Goal: Information Seeking & Learning: Check status

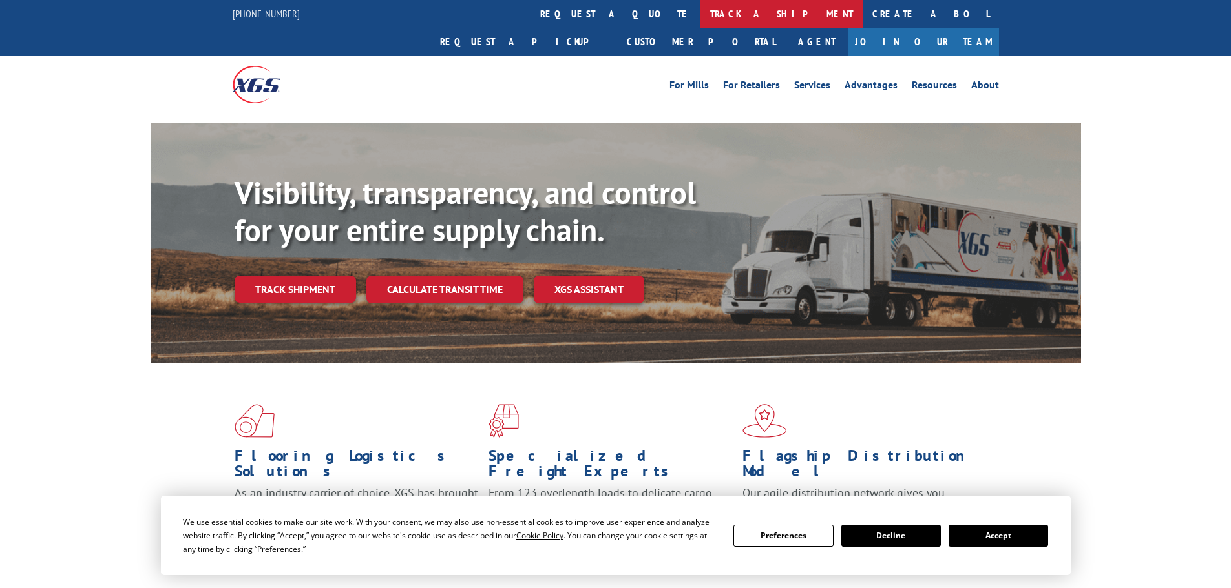
click at [700, 10] on link "track a shipment" at bounding box center [781, 14] width 162 height 28
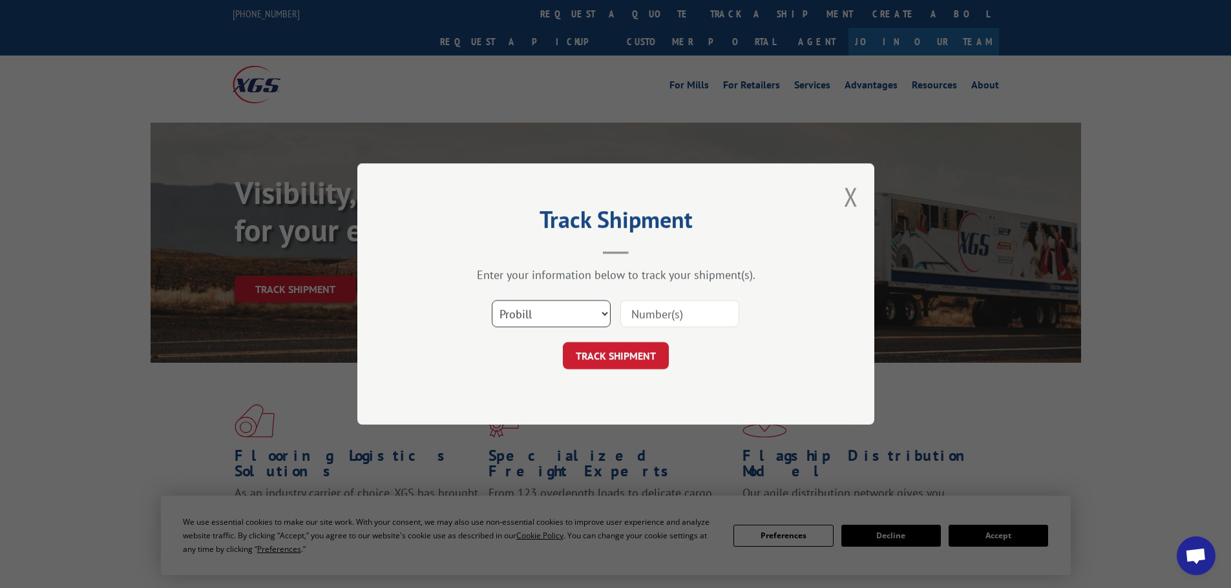
click at [549, 323] on select "Select category... Probill BOL PO" at bounding box center [551, 313] width 119 height 27
select select "po"
click at [492, 300] on select "Select category... Probill BOL PO" at bounding box center [551, 313] width 119 height 27
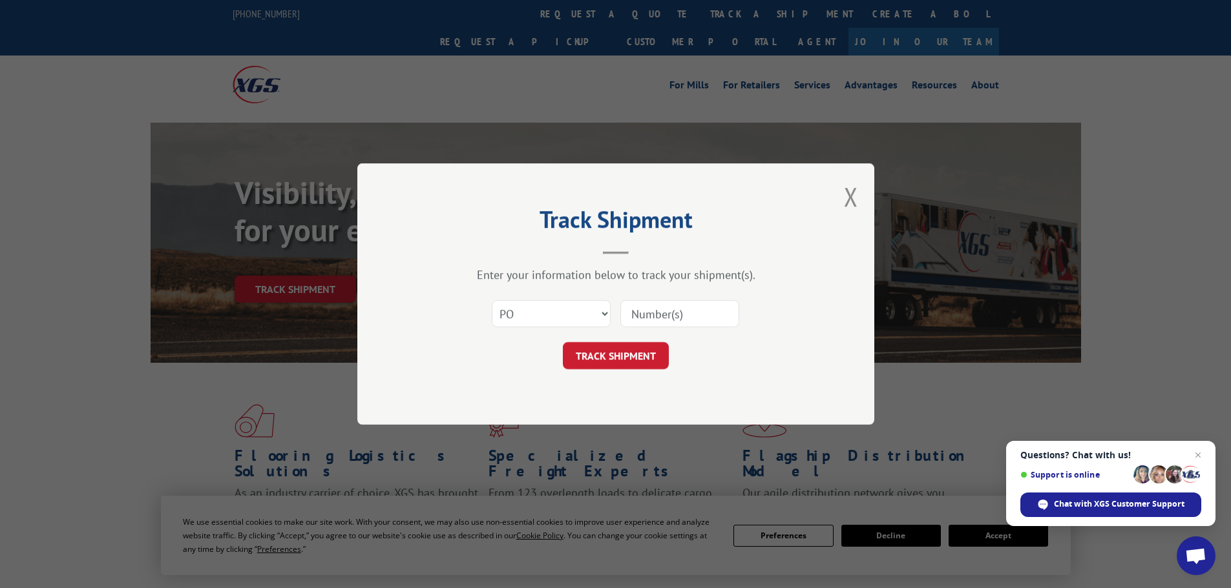
click at [678, 320] on input at bounding box center [679, 313] width 119 height 27
paste input "15500307"
type input "15500307"
click at [602, 364] on button "TRACK SHIPMENT" at bounding box center [616, 355] width 106 height 27
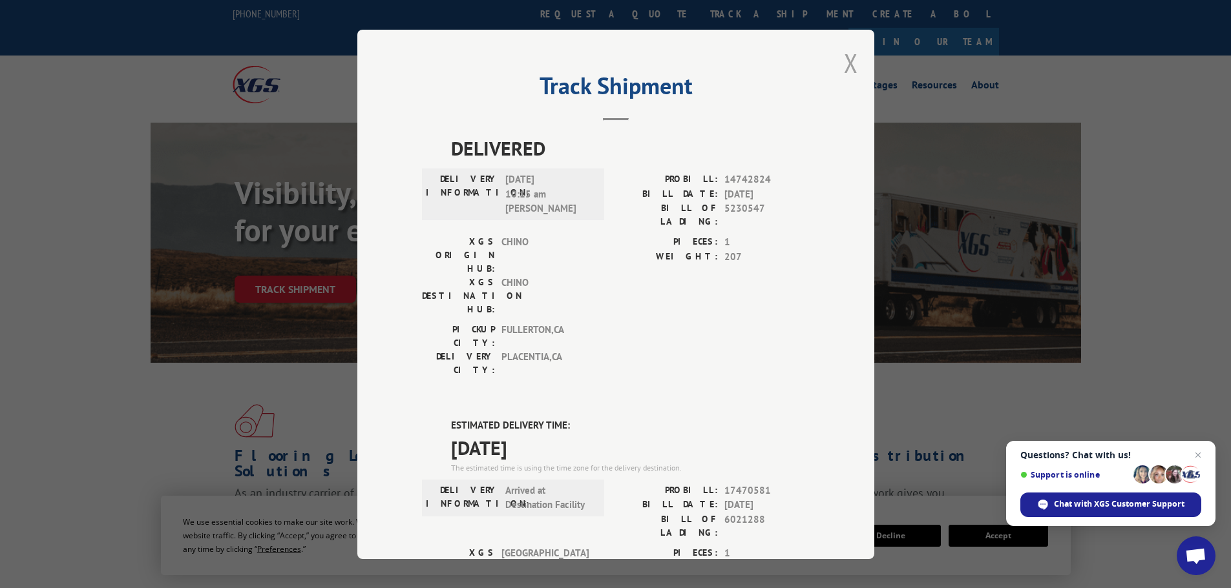
click at [848, 59] on button "Close modal" at bounding box center [851, 63] width 14 height 34
